Goal: Task Accomplishment & Management: Use online tool/utility

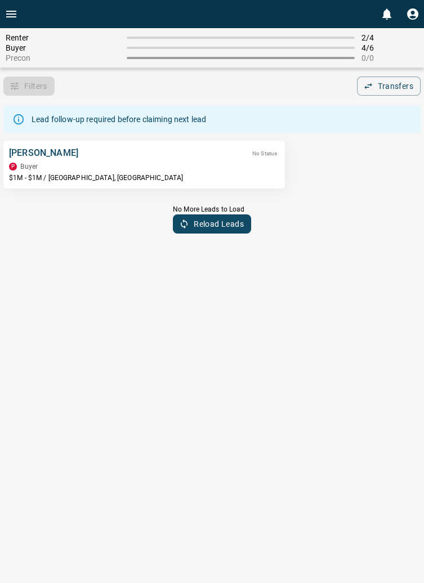
click at [295, 510] on html "0 Renter 2 / 4 Buyer 4 / 6 Precon 0 / 0 Filters 0 Transfers 0 Lead follow-up re…" at bounding box center [212, 291] width 424 height 583
click at [311, 504] on html "0 Renter 2 / 4 Buyer 4 / 6 Precon 0 / 0 Filters 0 Transfers 0 Lead follow-up re…" at bounding box center [212, 291] width 424 height 583
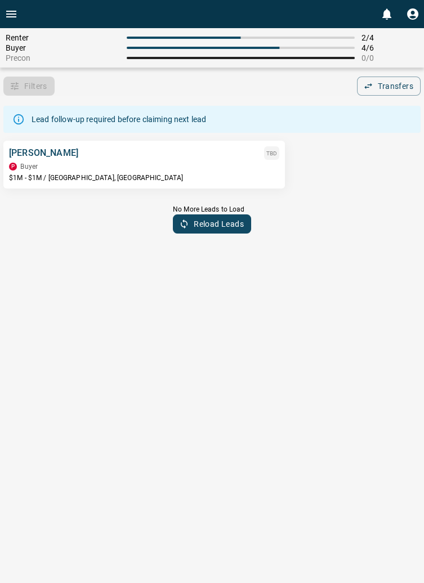
click at [309, 517] on html "0 Renter 2 / 4 Buyer 4 / 6 Precon 0 / 0 Filters 0 Transfers 0 Lead follow-up re…" at bounding box center [212, 291] width 424 height 583
click at [310, 521] on html "0 Renter 2 / 4 Buyer 4 / 6 Precon 0 / 0 Filters 0 Transfers 0 Lead follow-up re…" at bounding box center [212, 291] width 424 height 583
click at [77, 163] on div "P Buyer" at bounding box center [144, 167] width 270 height 8
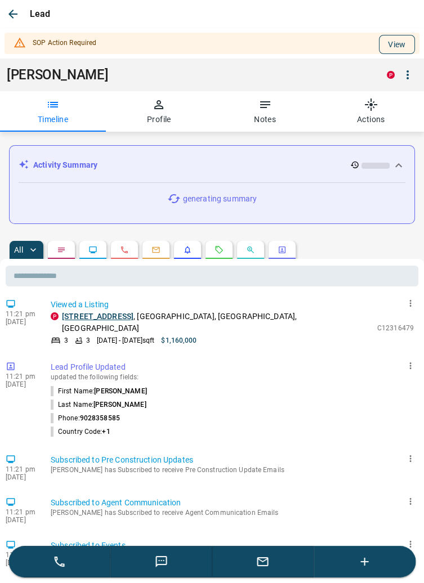
click at [397, 42] on button "View" at bounding box center [397, 44] width 36 height 19
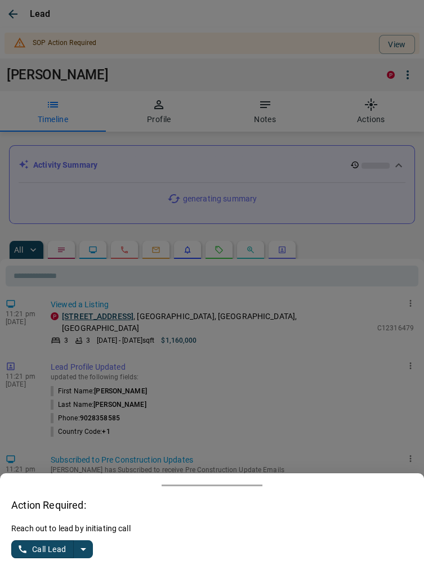
click at [91, 548] on button "split button" at bounding box center [83, 549] width 19 height 18
click at [62, 532] on li "Log Manual Call" at bounding box center [53, 527] width 69 height 17
click at [39, 549] on button "Log Manual Call" at bounding box center [48, 549] width 74 height 18
click at [25, 549] on button "Yes" at bounding box center [22, 549] width 23 height 17
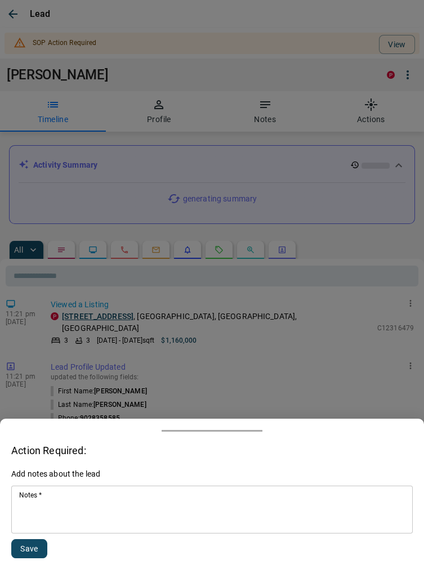
click at [97, 500] on textarea "Notes   *" at bounding box center [212, 510] width 386 height 38
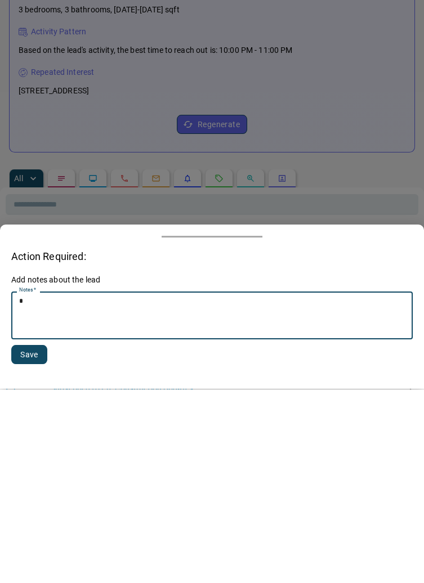
scroll to position [310, 0]
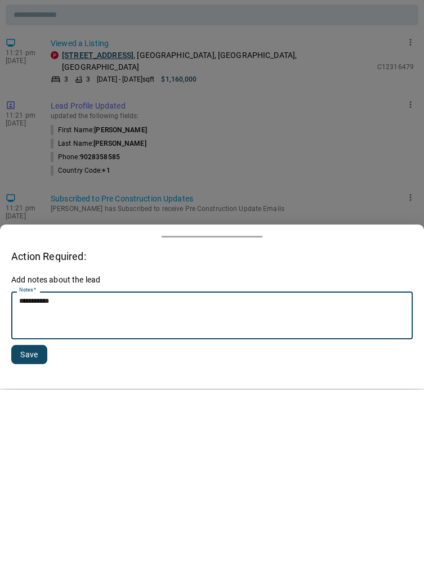
type textarea "**********"
click at [31, 544] on button "Save" at bounding box center [29, 548] width 36 height 19
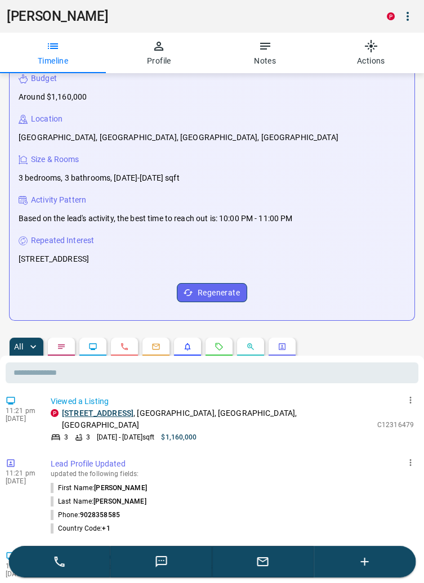
scroll to position [0, 0]
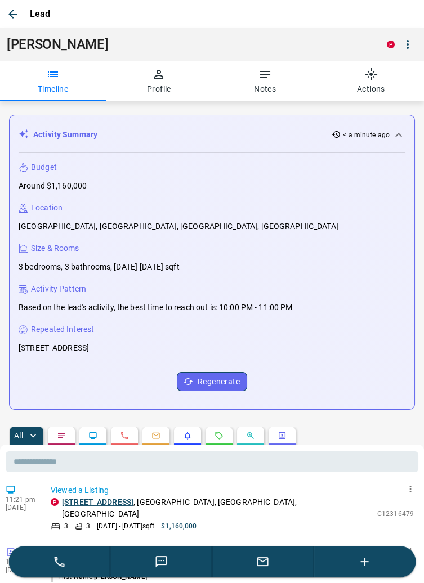
click at [17, 9] on icon "button" at bounding box center [13, 14] width 14 height 14
